Goal: Task Accomplishment & Management: Use online tool/utility

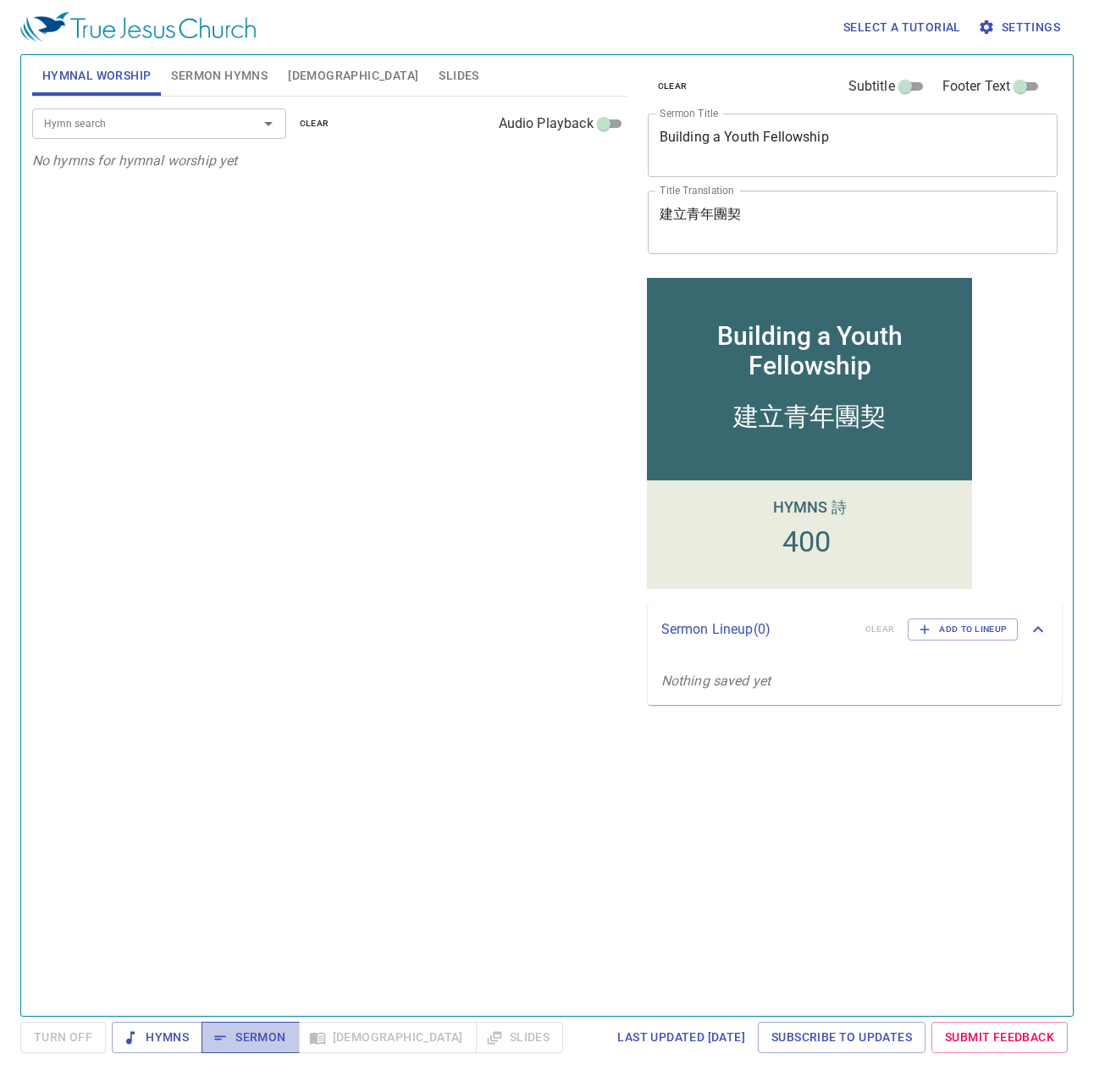
click at [275, 830] on span "Sermon" at bounding box center [250, 1037] width 70 height 21
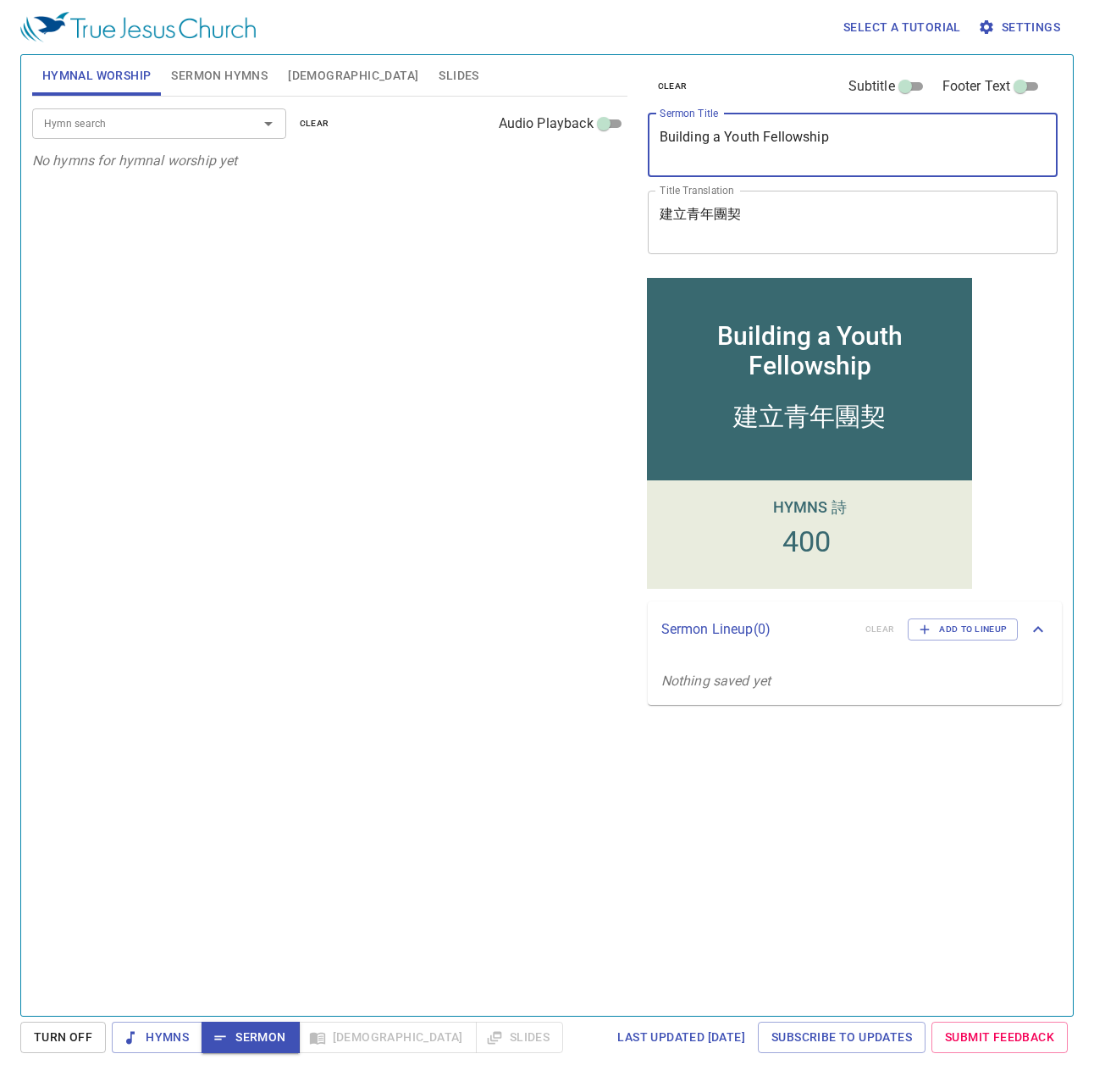
drag, startPoint x: 877, startPoint y: 134, endPoint x: 435, endPoint y: 141, distance: 442.3
click at [435, 141] on div "Hymnal Worship Sermon Hymns Bible Slides Hymn search Hymn search clear Audio Pl…" at bounding box center [547, 528] width 1044 height 961
drag, startPoint x: 314, startPoint y: 121, endPoint x: 297, endPoint y: 118, distance: 17.3
click at [313, 121] on span "clear" at bounding box center [315, 123] width 30 height 15
drag, startPoint x: 181, startPoint y: 57, endPoint x: 200, endPoint y: 66, distance: 20.8
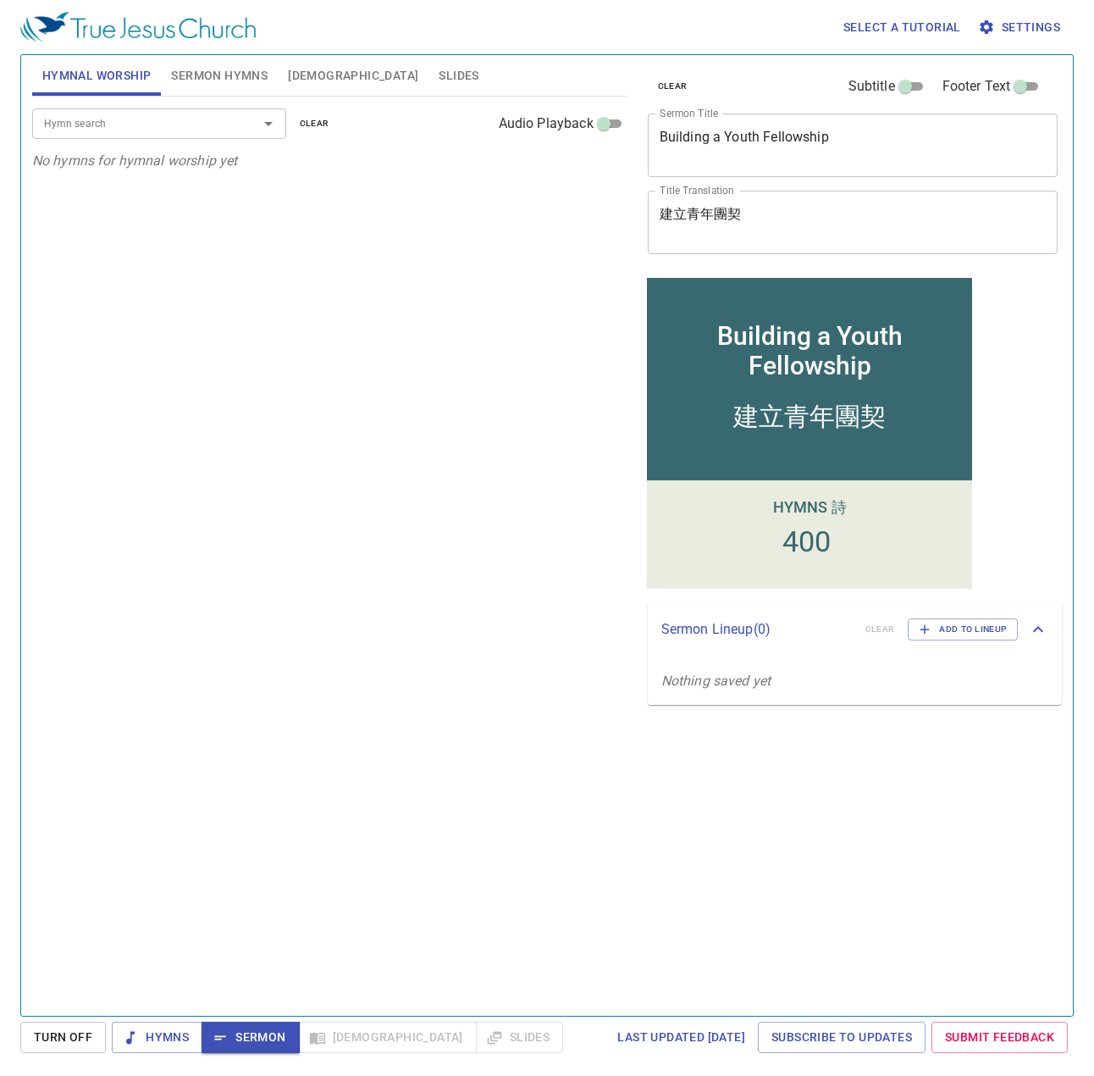
click at [183, 57] on button "Sermon Hymns" at bounding box center [219, 75] width 117 height 41
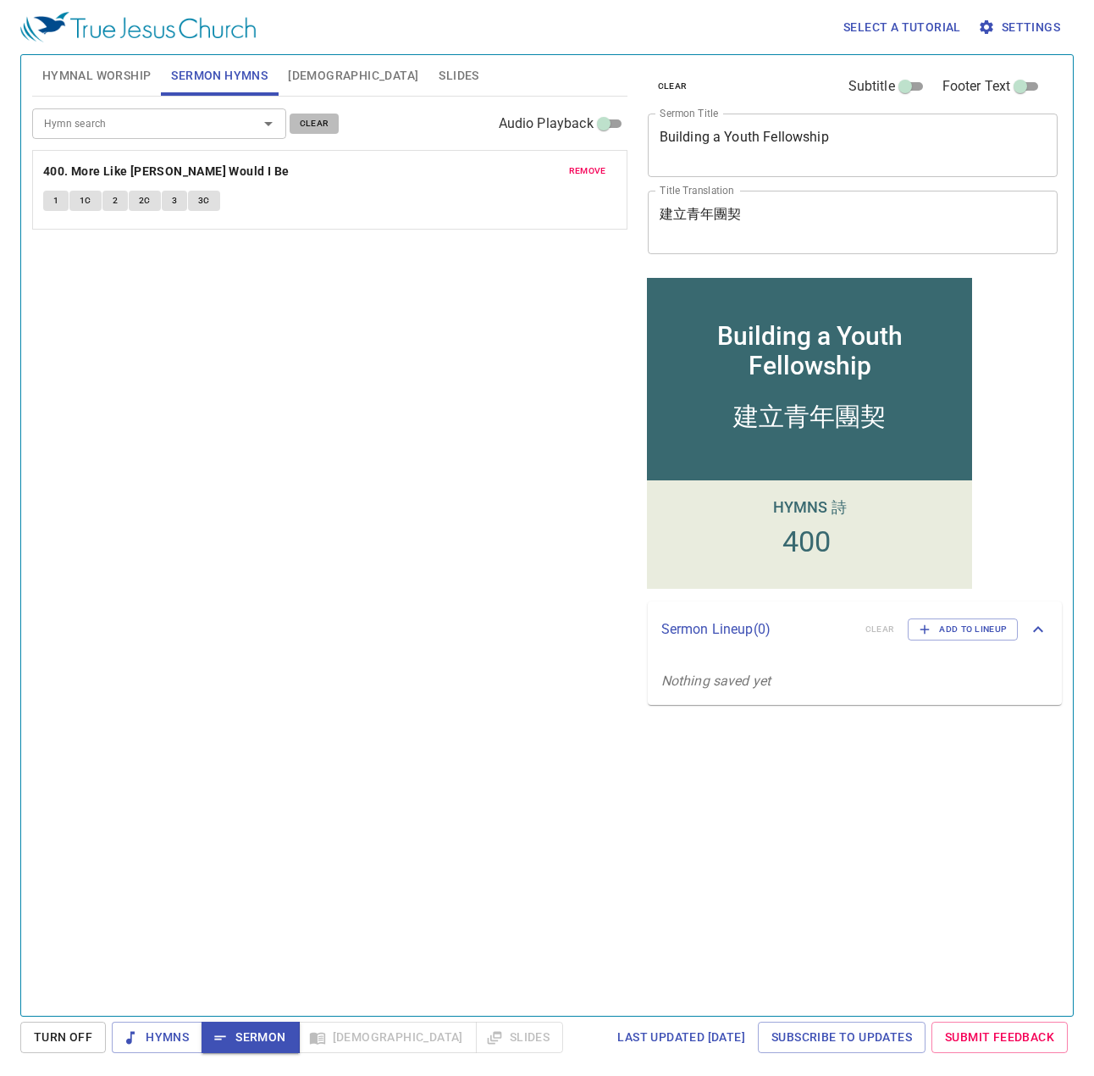
drag, startPoint x: 318, startPoint y: 124, endPoint x: 500, endPoint y: 121, distance: 182.1
click at [320, 125] on span "clear" at bounding box center [315, 123] width 30 height 15
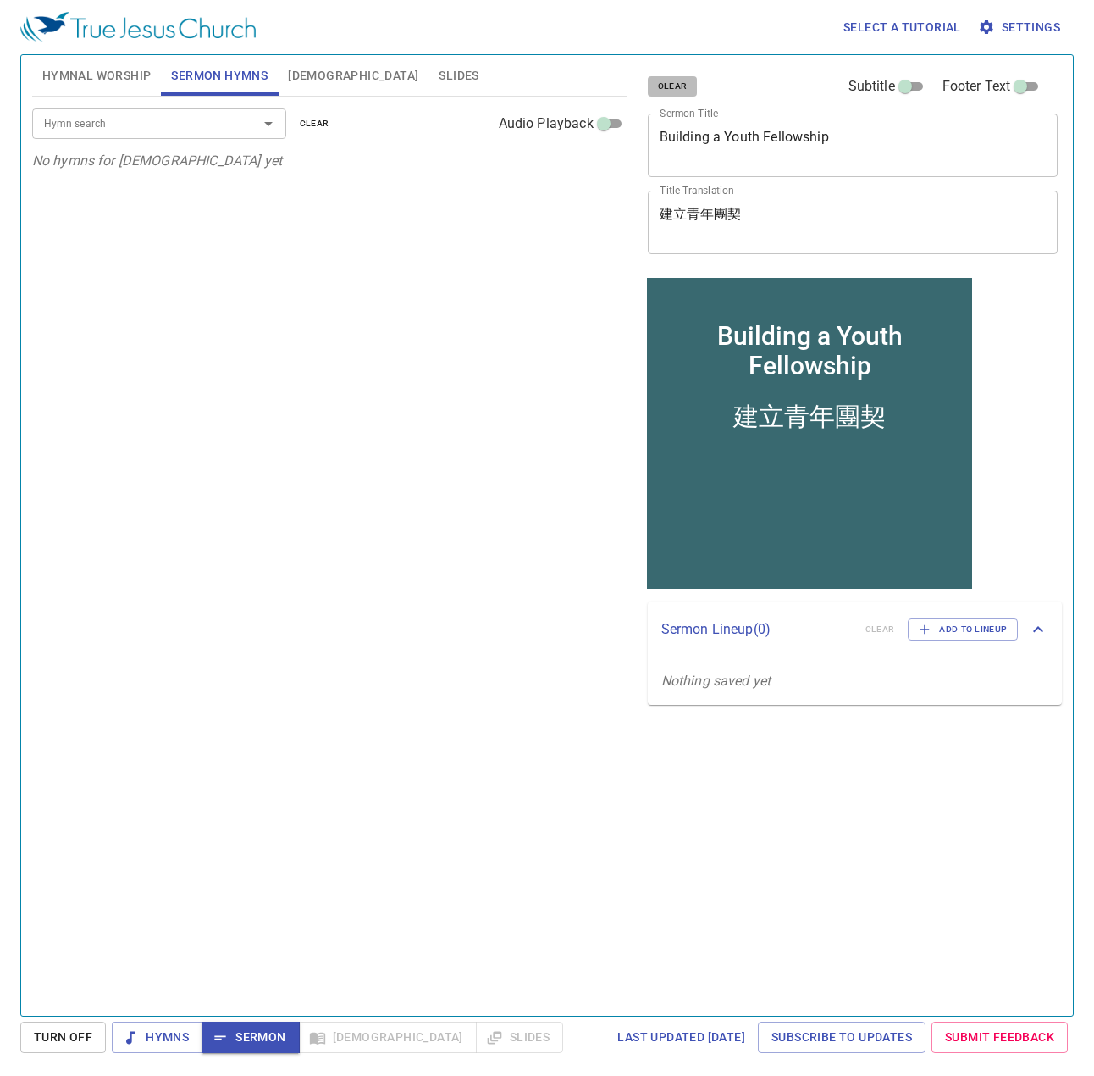
drag, startPoint x: 679, startPoint y: 87, endPoint x: 662, endPoint y: 89, distance: 17.0
click at [677, 90] on span "clear" at bounding box center [673, 86] width 30 height 15
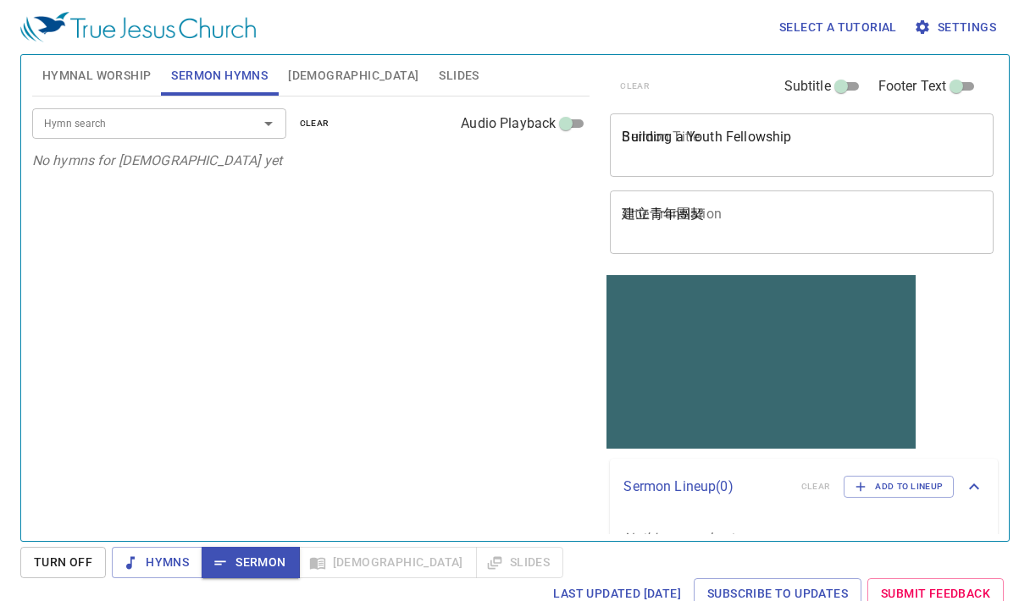
click at [836, 170] on div "Building a Youth Fellowship x Sermon Title" at bounding box center [802, 146] width 384 height 64
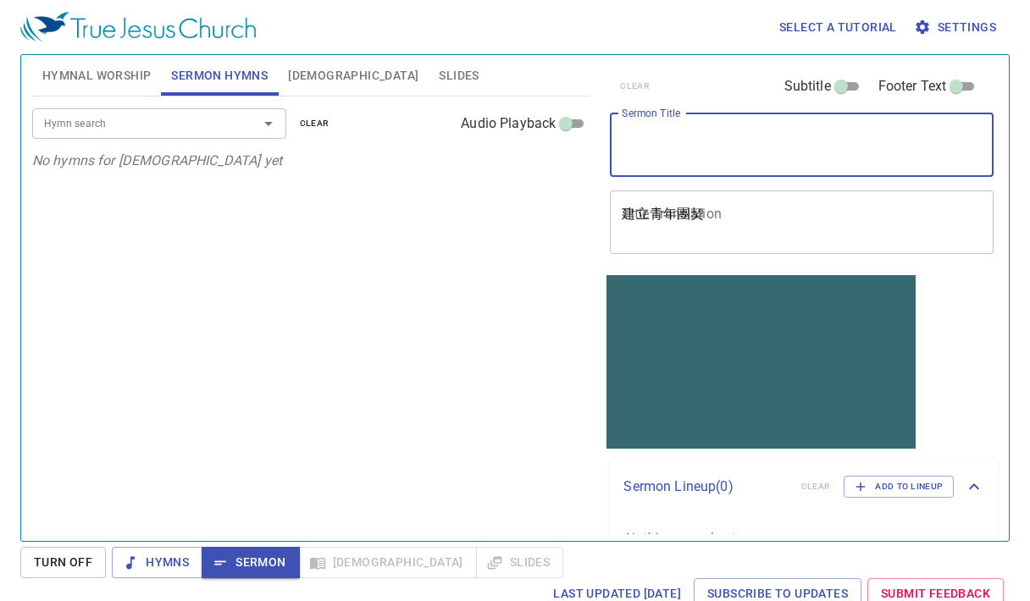
paste textarea "Morning Prayer"
type textarea "Morning Prayer"
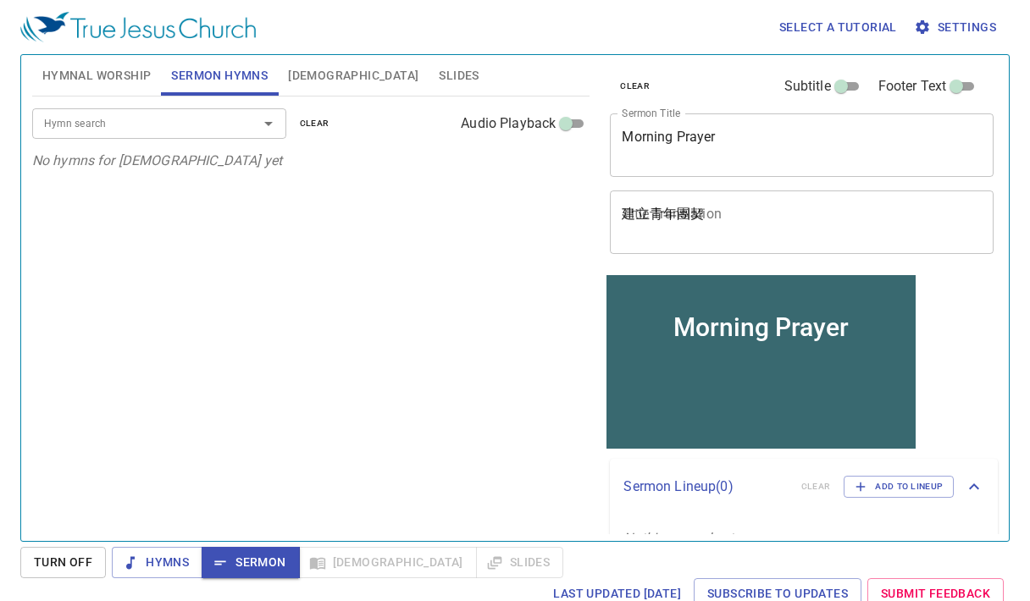
click at [760, 208] on textarea "建立青年團契" at bounding box center [802, 222] width 360 height 32
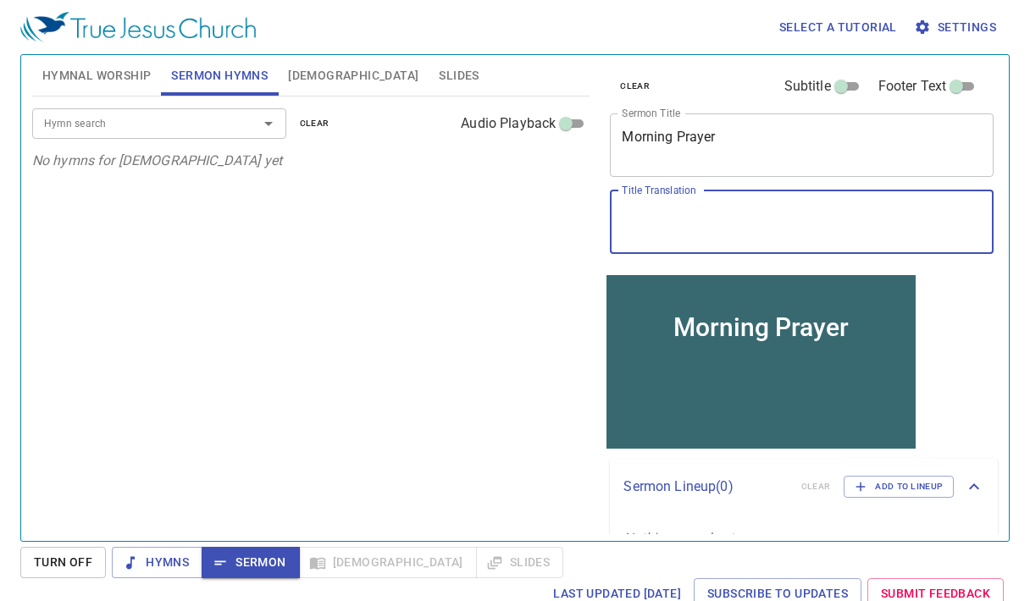
paste textarea "早禱會"
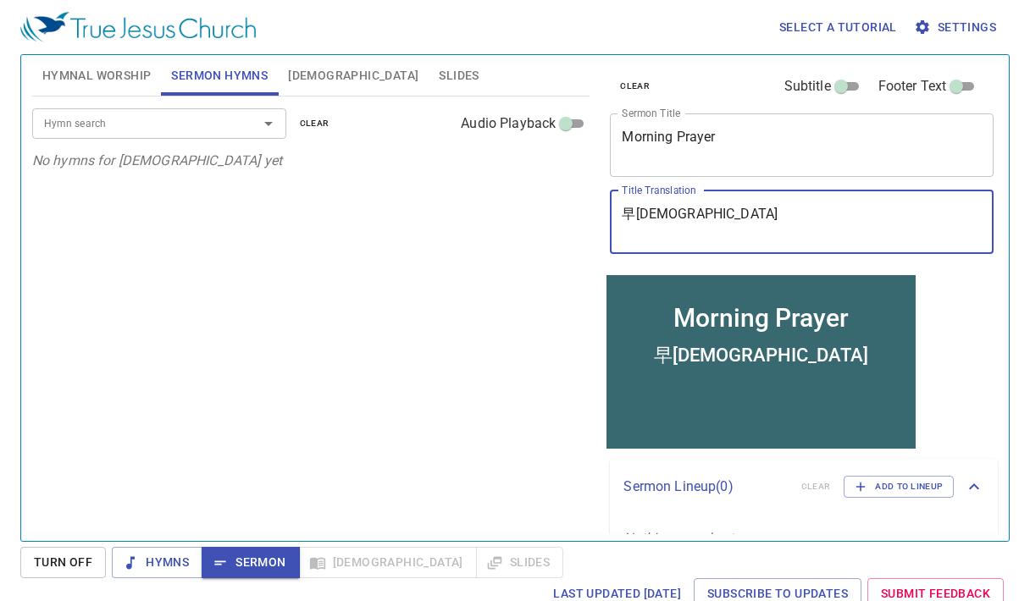
type textarea "早禱會"
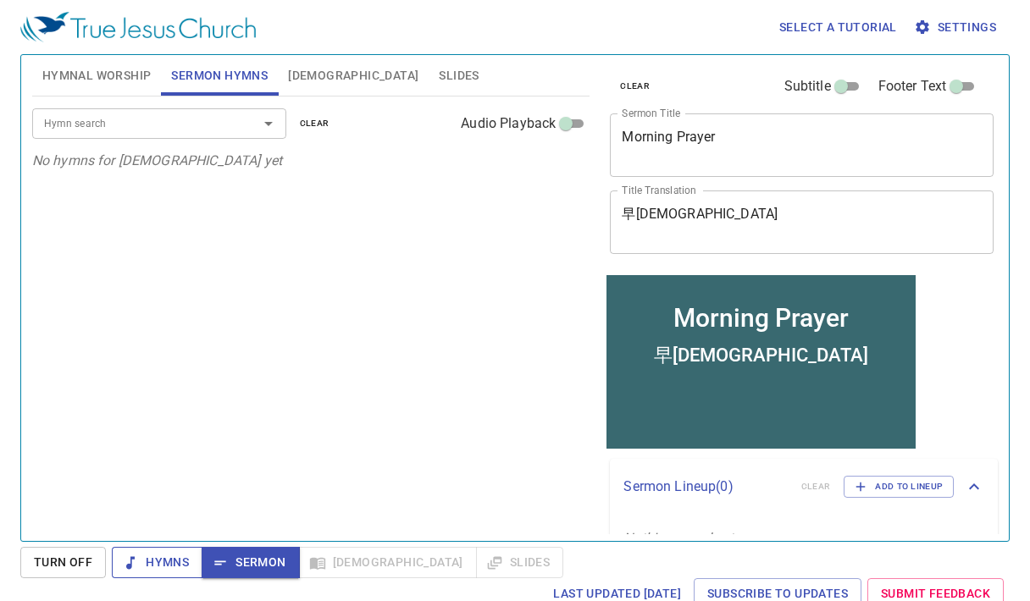
click at [147, 563] on span "Hymns" at bounding box center [157, 562] width 64 height 21
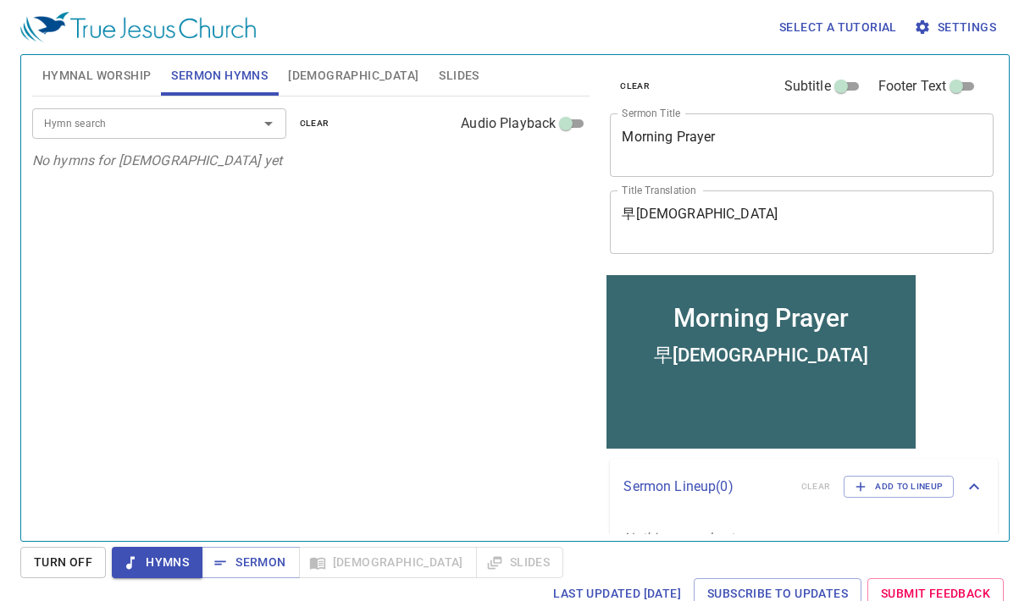
click at [331, 372] on div "Hymn search Hymn search clear Audio Playback No hymns for sermon yet" at bounding box center [311, 312] width 558 height 430
click at [97, 69] on span "Hymnal Worship" at bounding box center [96, 75] width 109 height 21
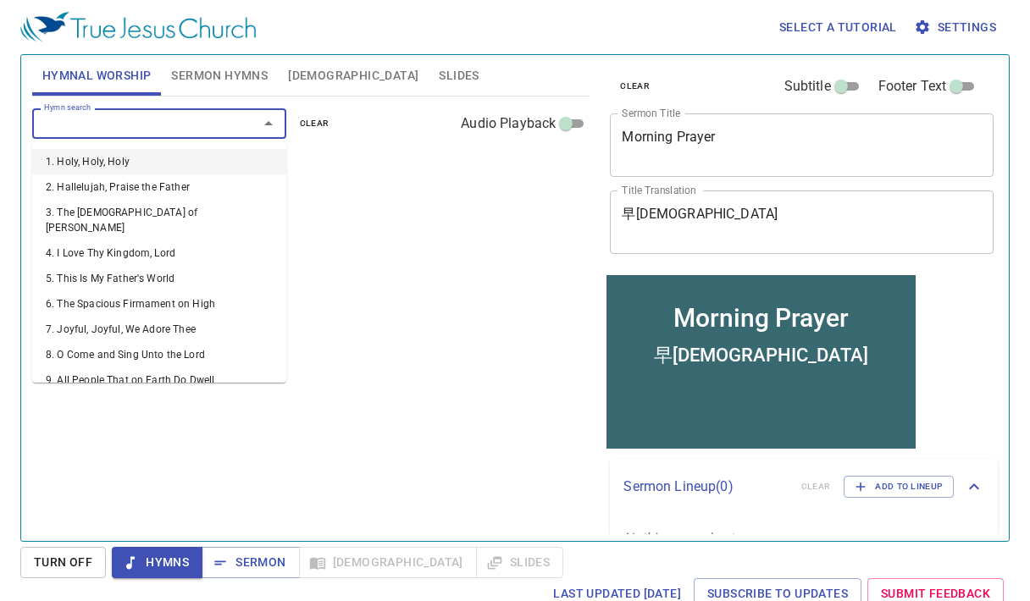
click at [142, 129] on input "Hymn search" at bounding box center [134, 123] width 194 height 19
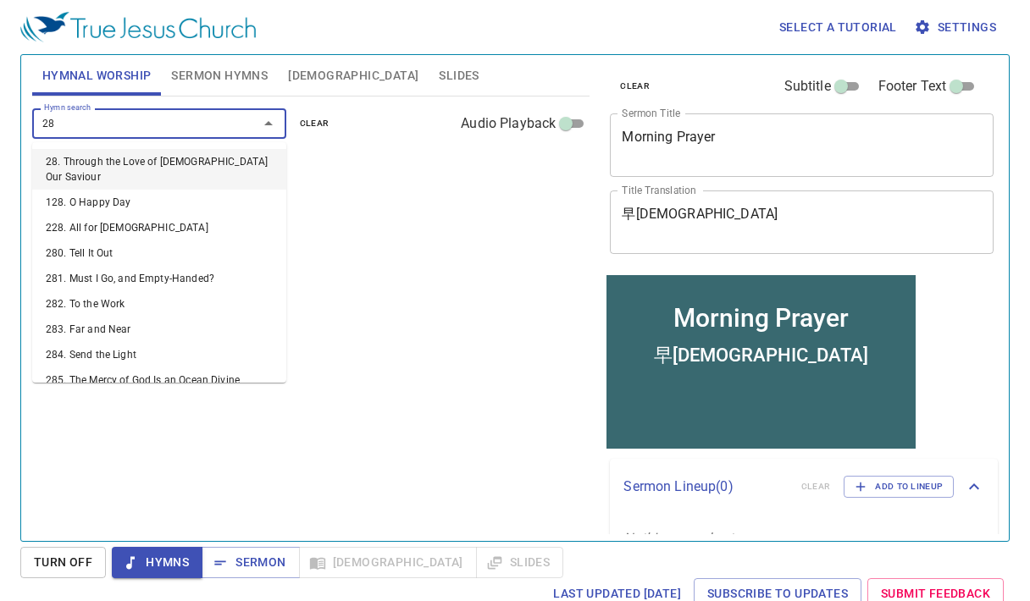
type input "287"
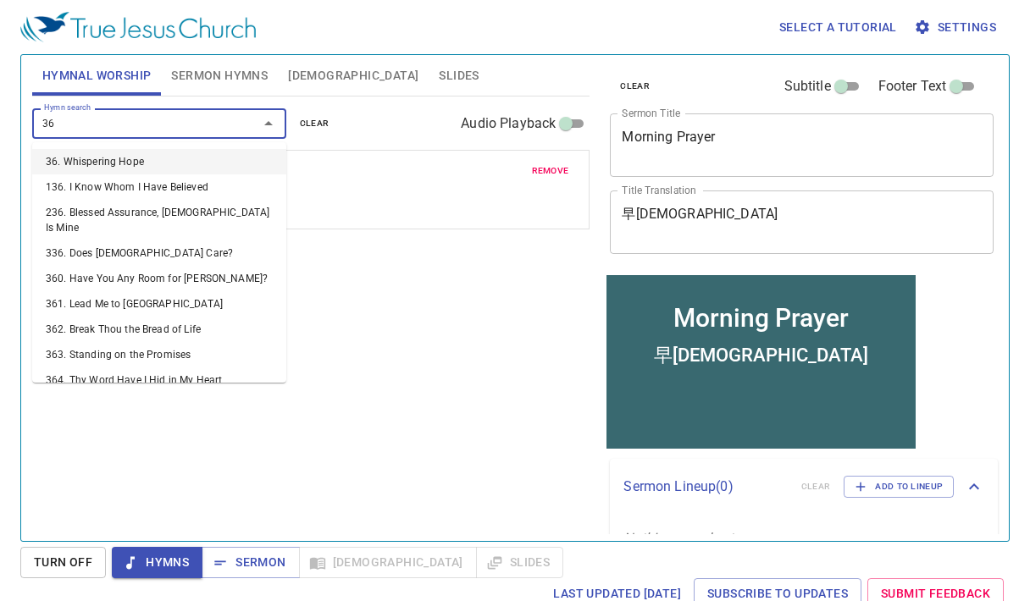
type input "363"
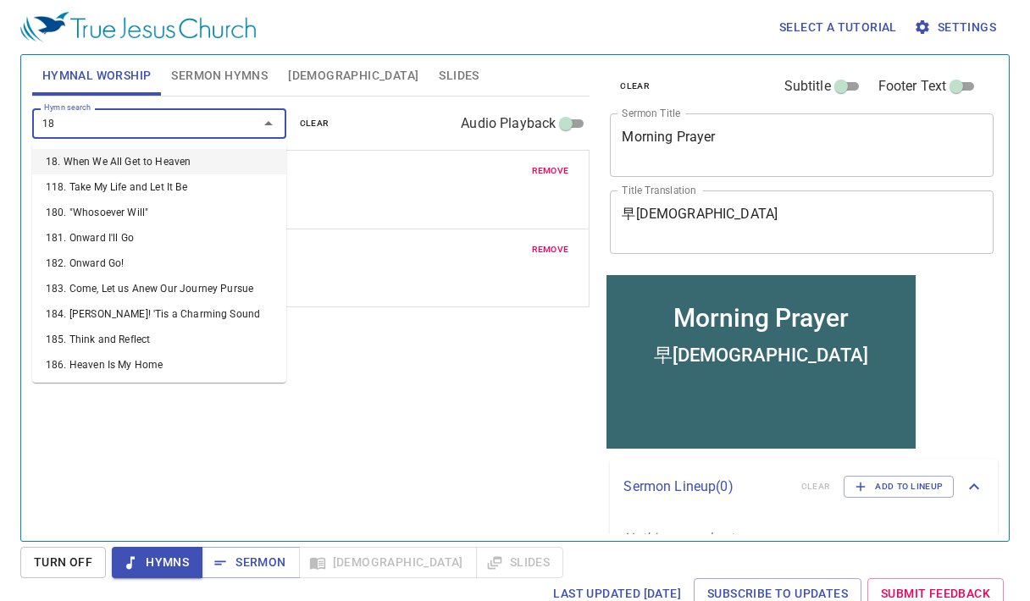
type input "186"
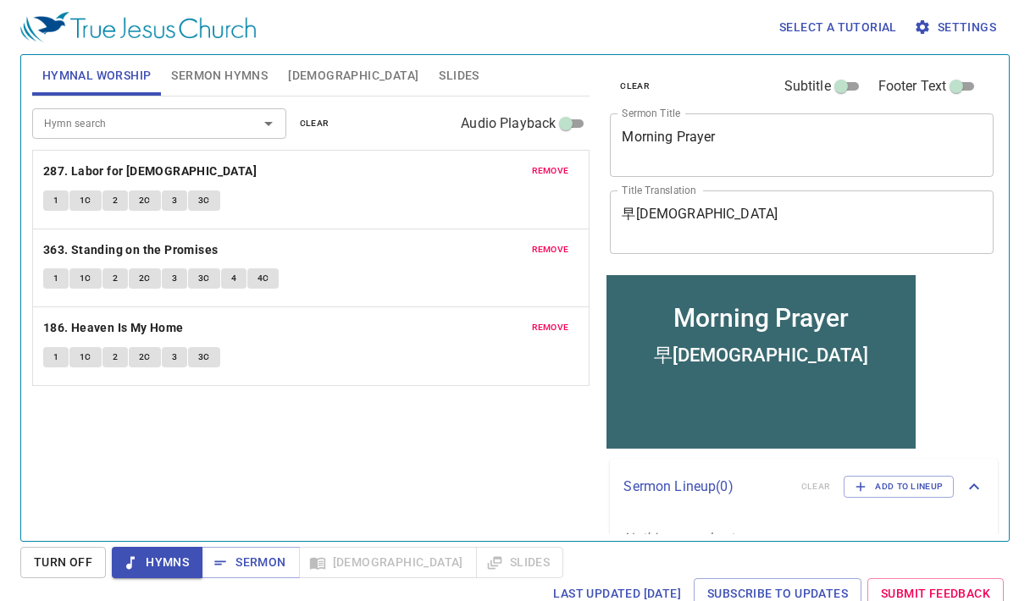
click at [381, 435] on div "Hymn search Hymn search clear Audio Playback remove 287. Labor for Jesus 1 1C 2…" at bounding box center [311, 312] width 558 height 430
click at [76, 168] on b "287. Labor for [DEMOGRAPHIC_DATA]" at bounding box center [149, 171] width 213 height 21
click at [65, 200] on button "1" at bounding box center [55, 201] width 25 height 20
click at [468, 447] on div "Hymn search Hymn search clear Audio Playback remove 287. Labor for Jesus 1 1C 2…" at bounding box center [311, 312] width 558 height 430
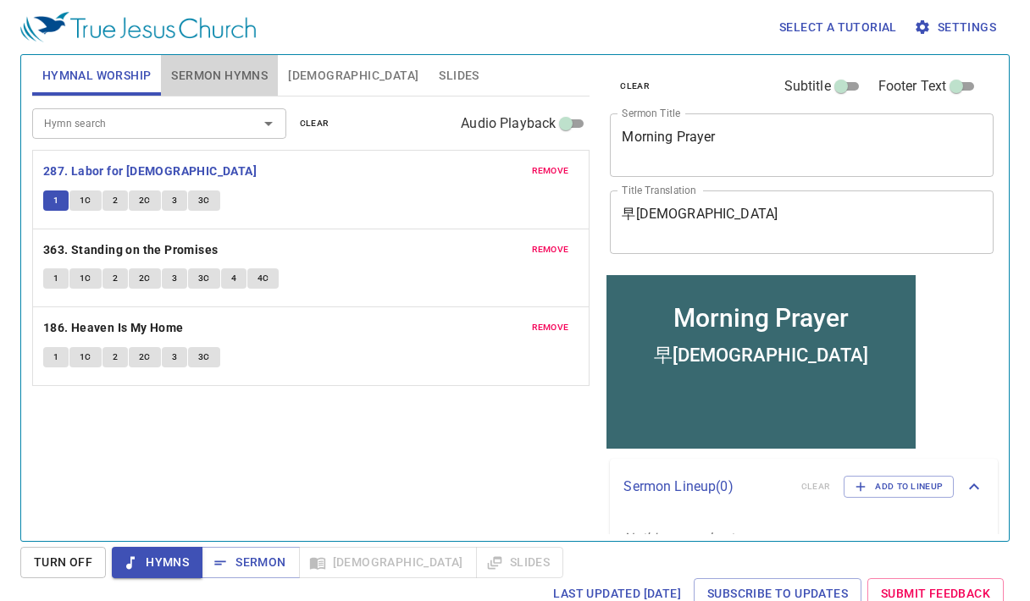
click at [211, 81] on span "Sermon Hymns" at bounding box center [219, 75] width 97 height 21
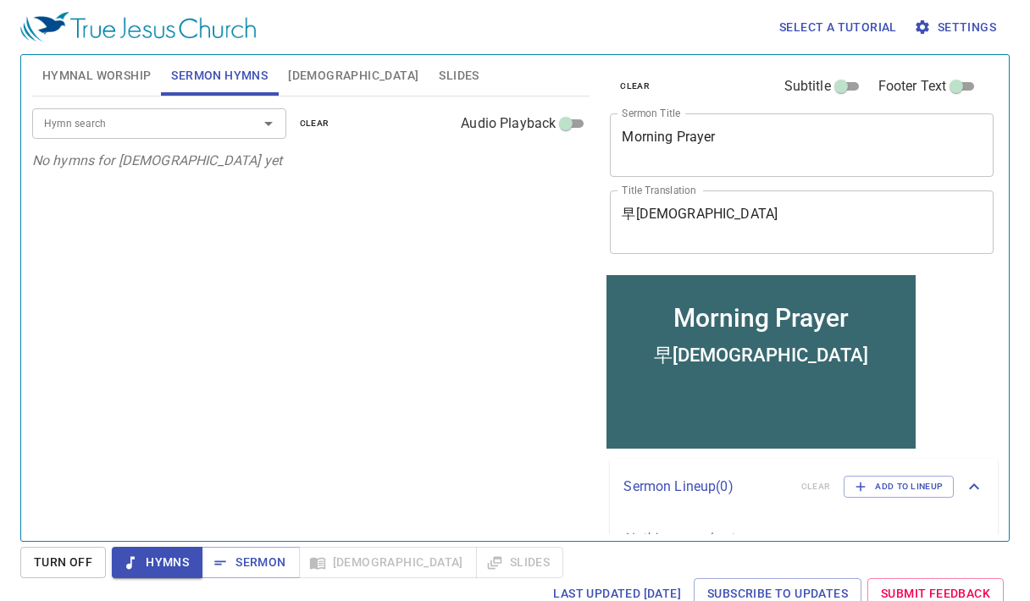
click at [183, 124] on input "Hymn search" at bounding box center [134, 123] width 194 height 19
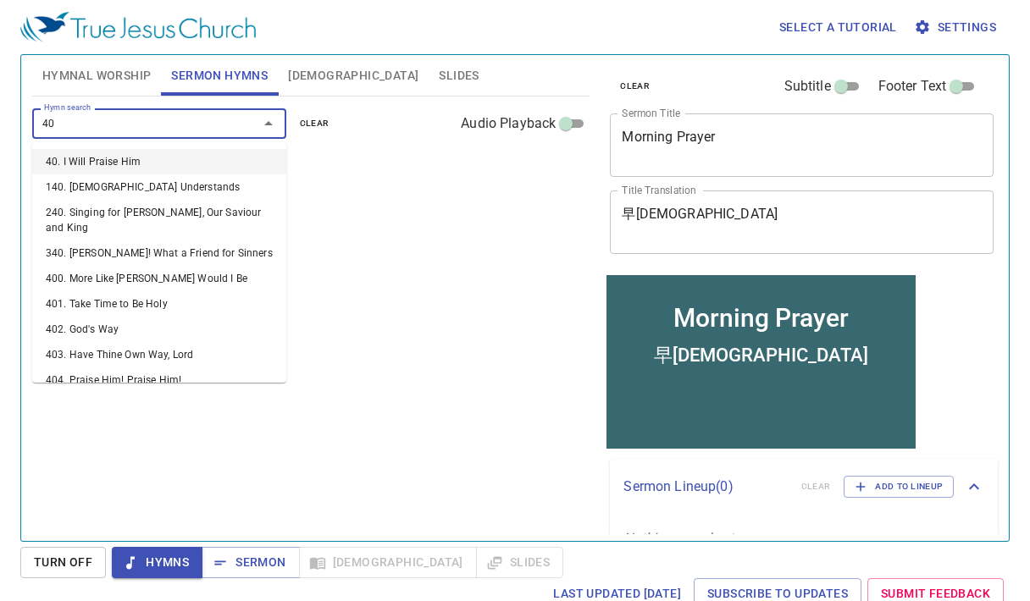
type input "407"
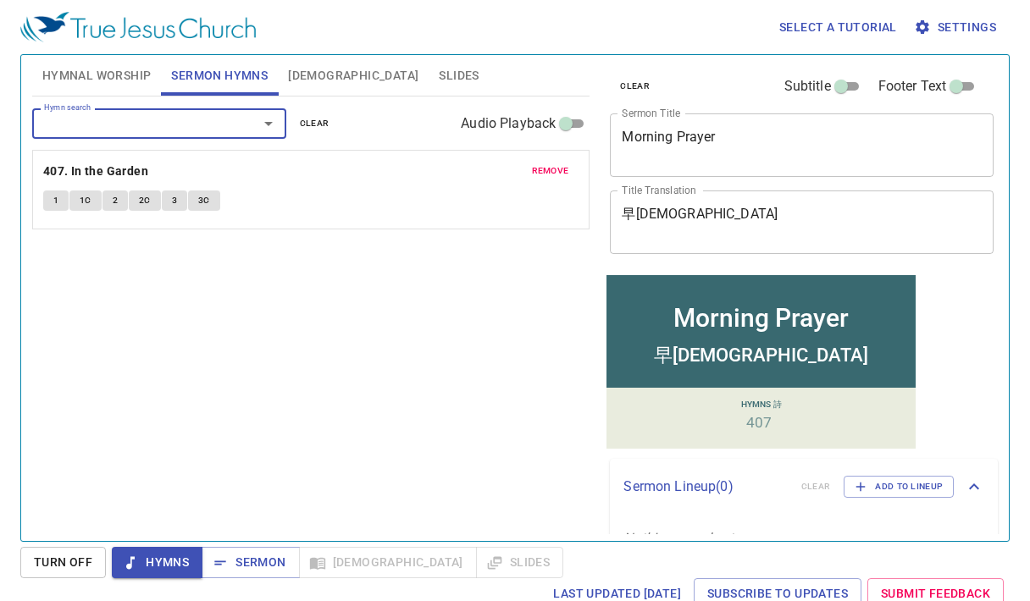
drag, startPoint x: 123, startPoint y: 75, endPoint x: 262, endPoint y: 265, distance: 235.9
click at [123, 76] on span "Hymnal Worship" at bounding box center [96, 75] width 109 height 21
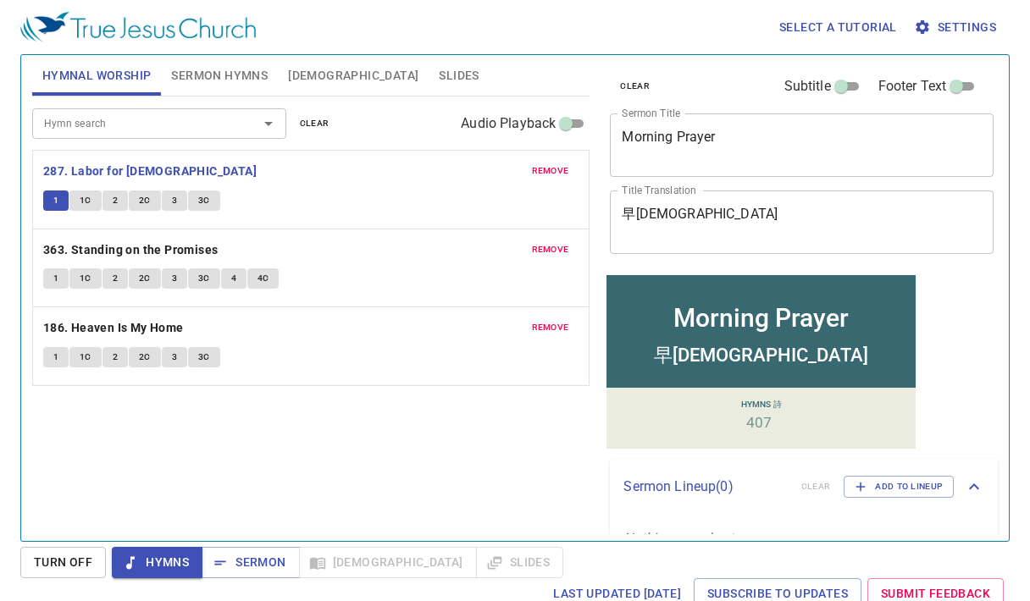
click at [356, 428] on div "Hymn search Hymn search clear Audio Playback remove 287. Labor for Jesus 1 1C 2…" at bounding box center [311, 312] width 558 height 430
click at [424, 449] on div "Hymn search Hymn search clear Audio Playback remove 287. Labor for Jesus 1 1C 2…" at bounding box center [311, 312] width 558 height 430
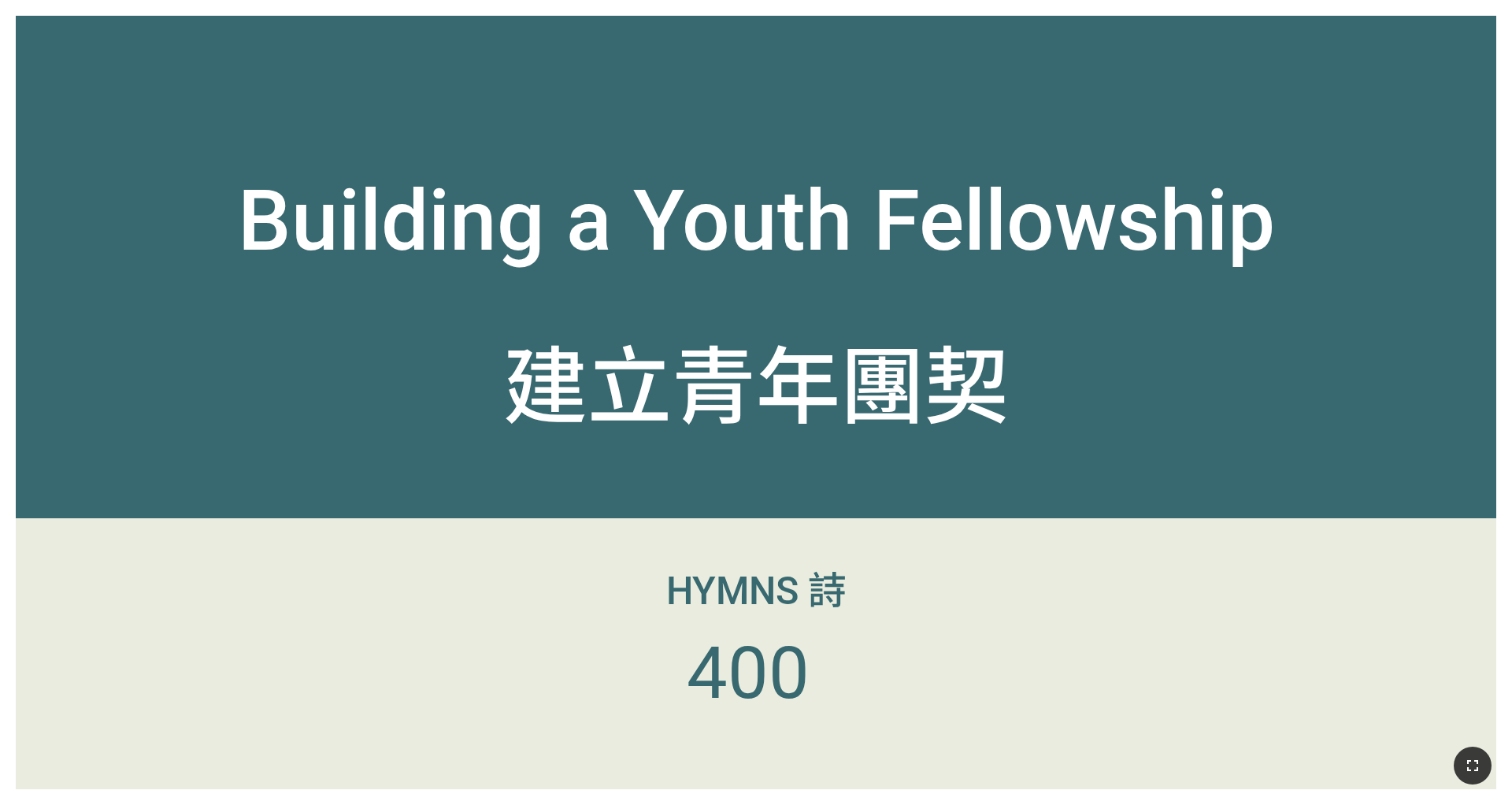
drag, startPoint x: 1475, startPoint y: 770, endPoint x: 1472, endPoint y: 810, distance: 40.1
click at [1007, 628] on icon "button" at bounding box center [1473, 765] width 19 height 19
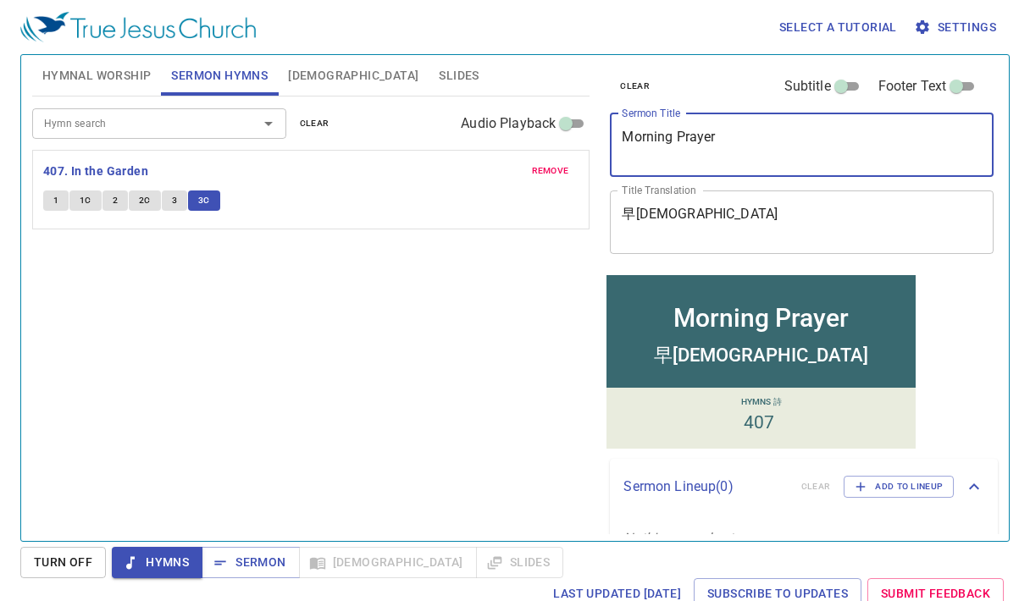
click at [690, 151] on textarea "Morning Prayer" at bounding box center [802, 145] width 360 height 32
click at [671, 129] on textarea "Morning Prayer" at bounding box center [802, 145] width 360 height 32
click at [672, 129] on textarea "Morning Prayer" at bounding box center [802, 145] width 360 height 32
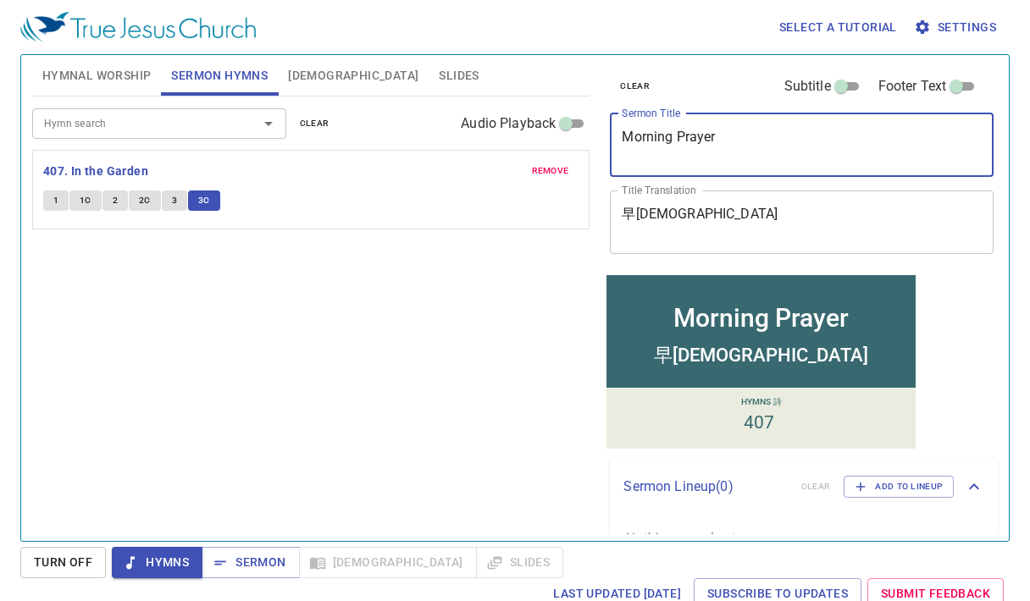
click at [666, 132] on textarea "Morning Prayer" at bounding box center [802, 145] width 360 height 32
click at [662, 133] on textarea "Morning Prayer" at bounding box center [802, 145] width 360 height 32
click at [651, 139] on textarea "Morning Prayer" at bounding box center [802, 145] width 360 height 32
click at [651, 138] on textarea "Morning Prayer" at bounding box center [802, 145] width 360 height 32
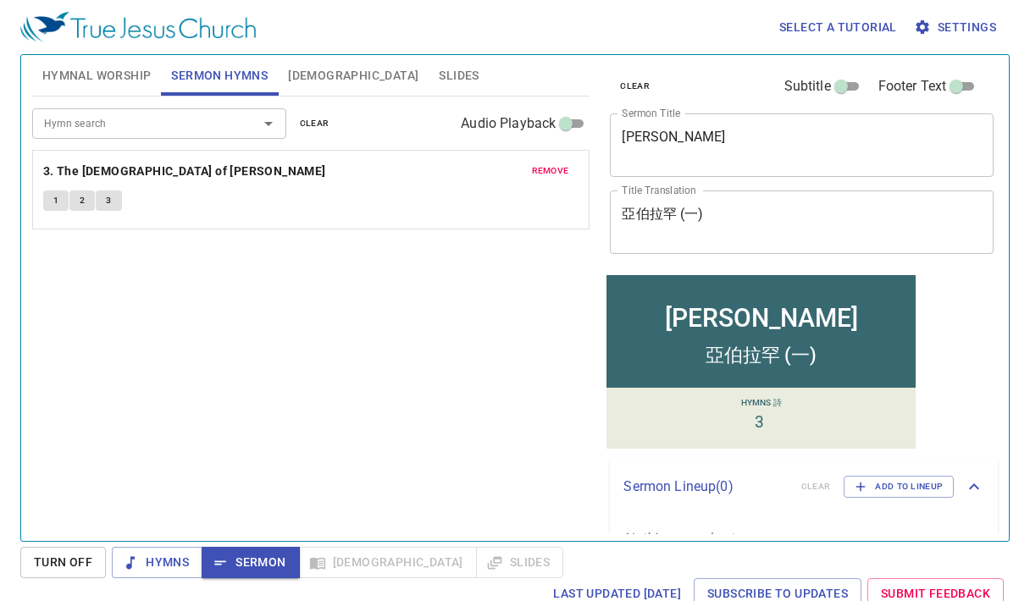
click at [469, 261] on div "Hymn search Hymn search clear Audio Playback remove 3. The God of Abraham Prais…" at bounding box center [311, 312] width 558 height 430
